Goal: Navigation & Orientation: Find specific page/section

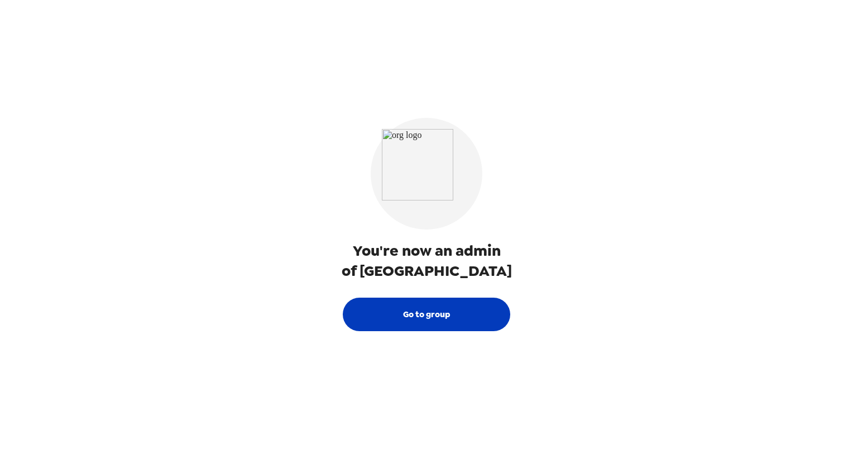
click at [402, 323] on button "Go to group" at bounding box center [426, 314] width 167 height 33
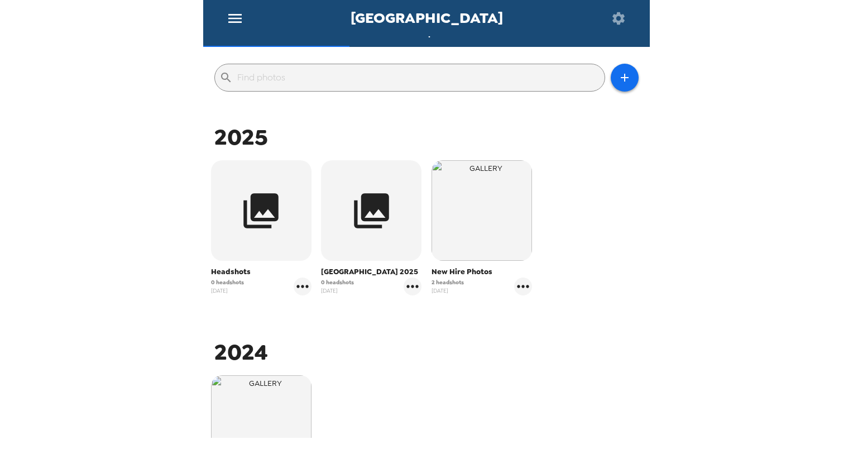
scroll to position [98, 0]
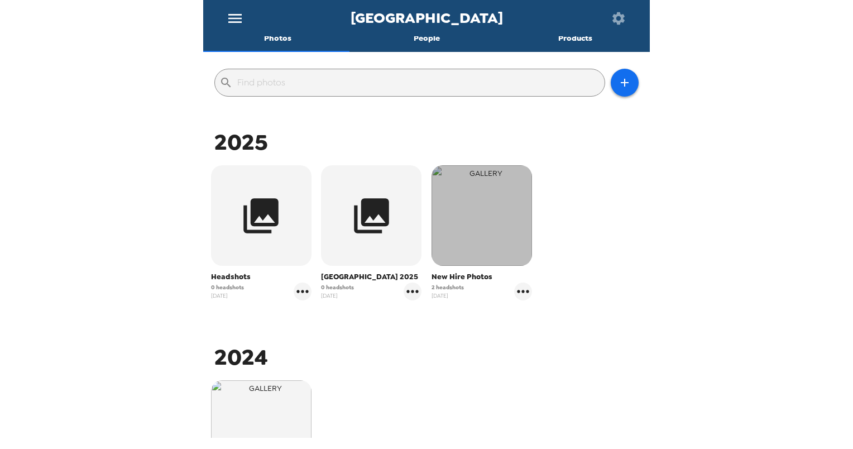
click at [447, 257] on img "button" at bounding box center [482, 215] width 100 height 100
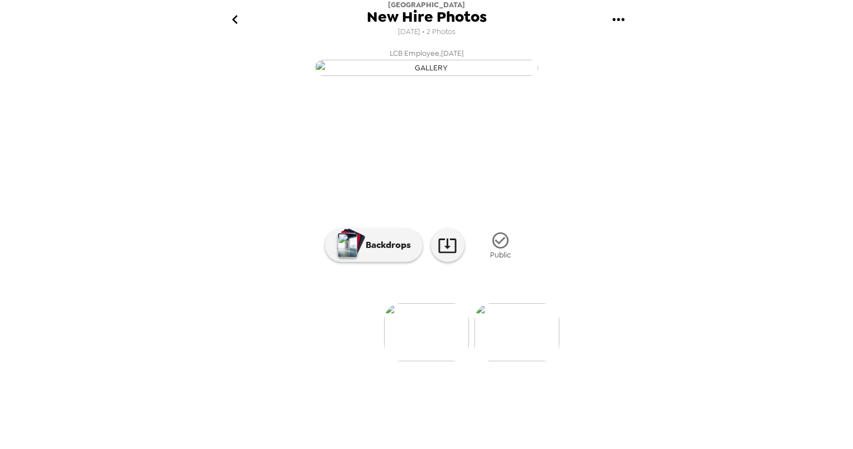
scroll to position [42, 0]
